Goal: Information Seeking & Learning: Find specific fact

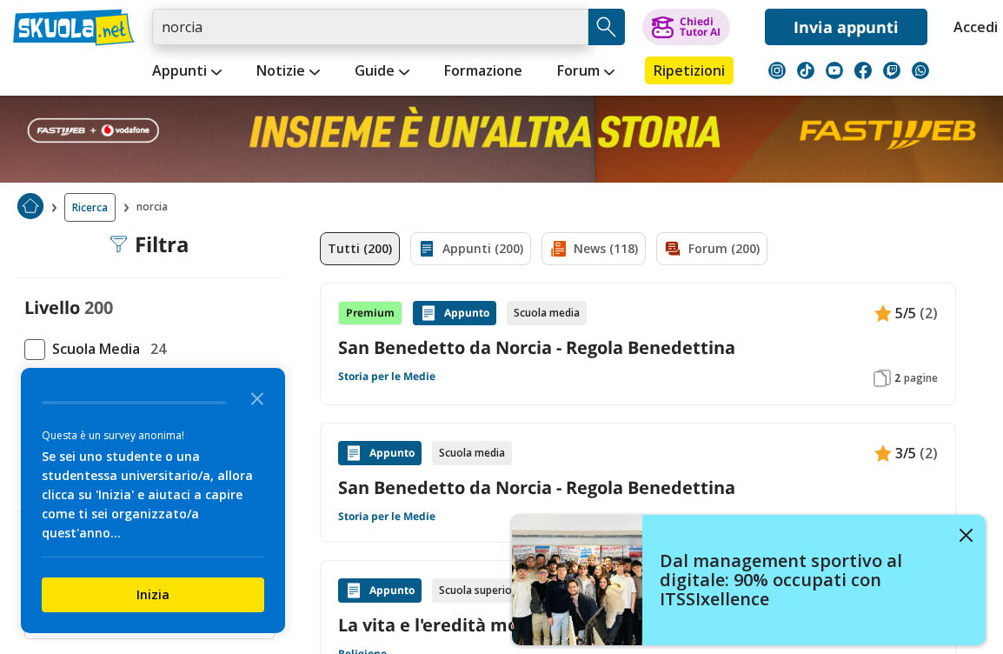
click at [421, 21] on input "norcia" at bounding box center [370, 27] width 436 height 37
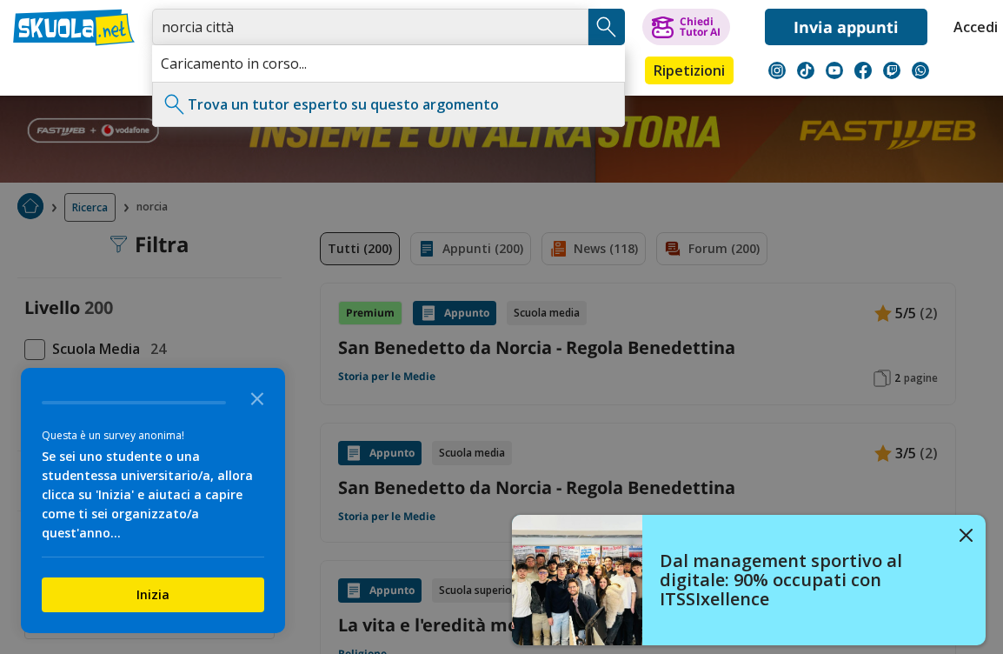
type input "norcia città"
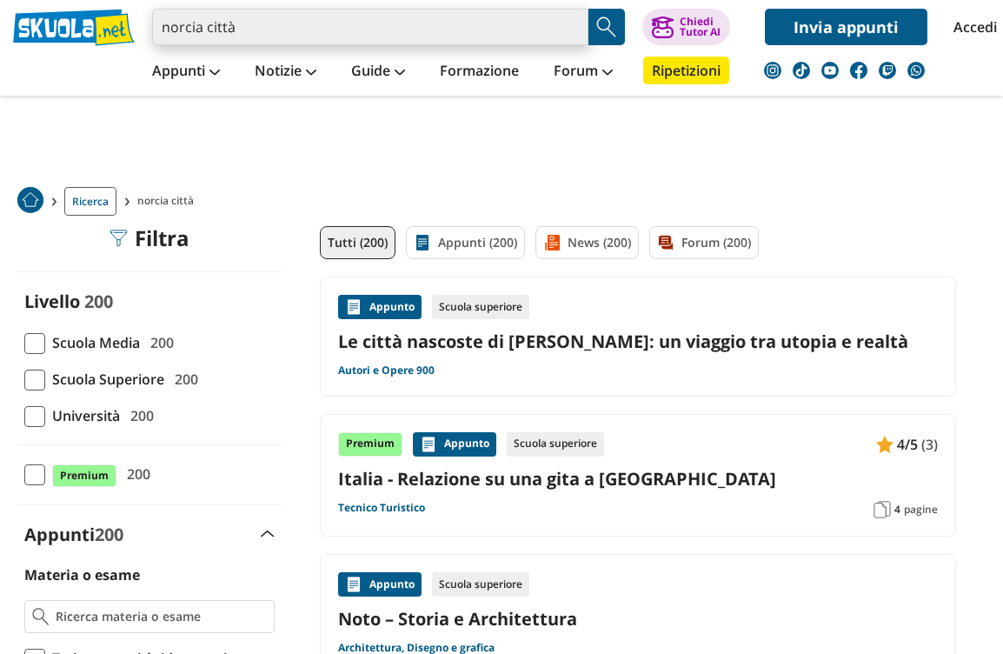
click at [456, 23] on input "norcia città" at bounding box center [370, 27] width 436 height 37
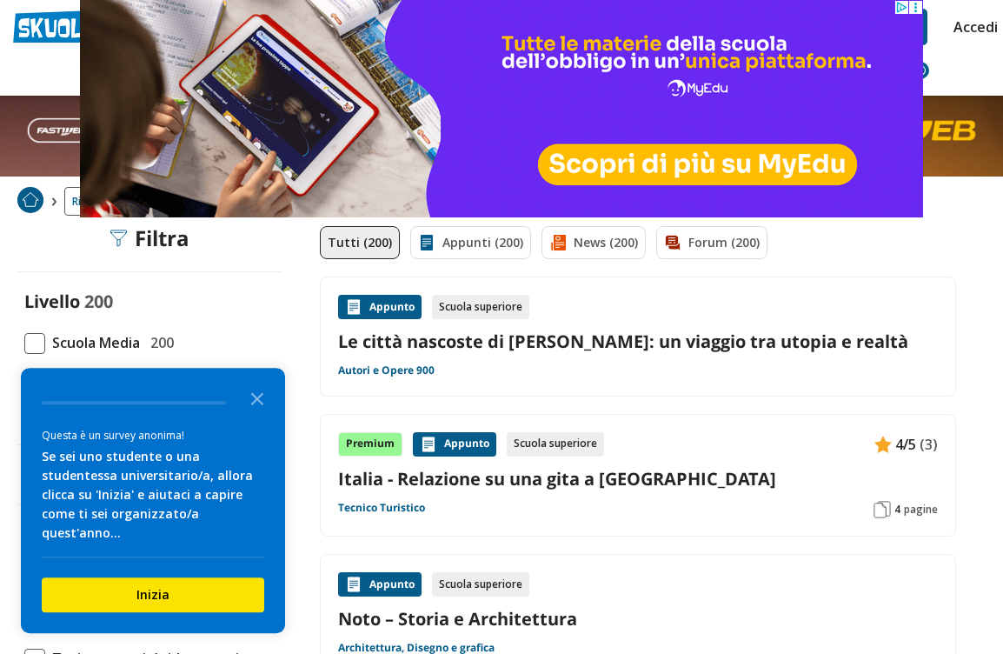
click at [982, 25] on link "Accedi" at bounding box center [971, 27] width 37 height 37
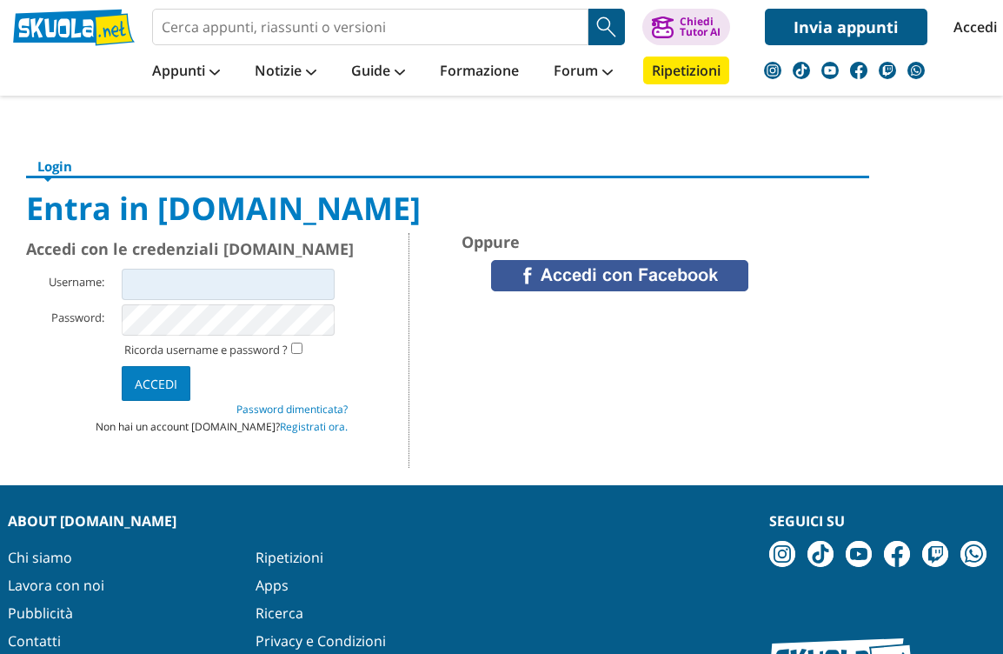
scroll to position [6, 0]
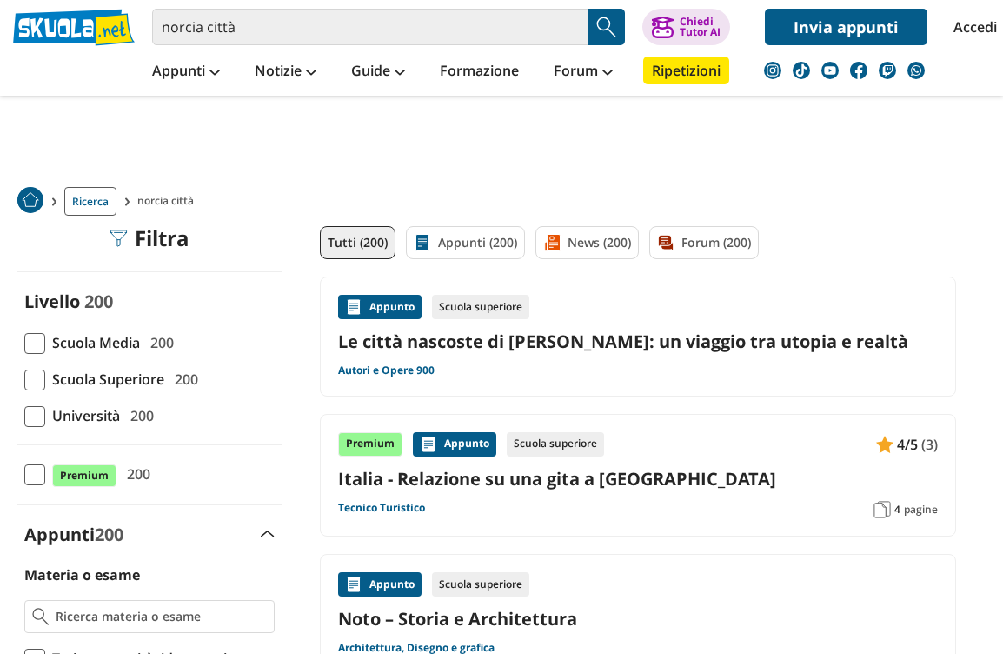
scroll to position [6, 0]
